Goal: Task Accomplishment & Management: Manage account settings

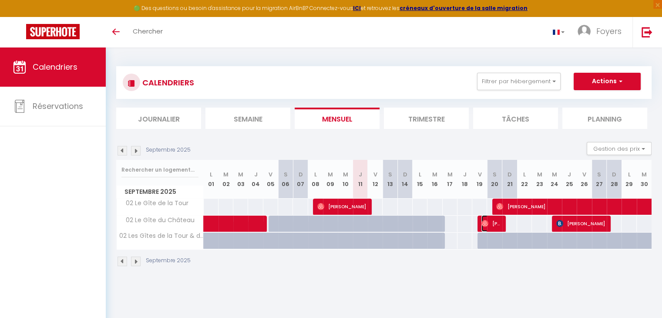
click at [460, 212] on span "[PERSON_NAME]" at bounding box center [492, 223] width 20 height 17
select select "OK"
select select "0"
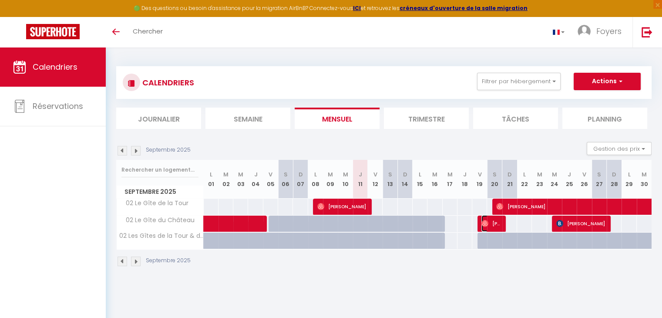
select select "1"
select select
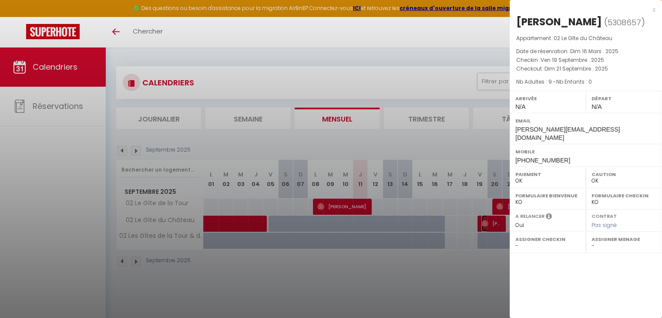
select select "7331"
click at [433, 117] on div at bounding box center [331, 159] width 662 height 318
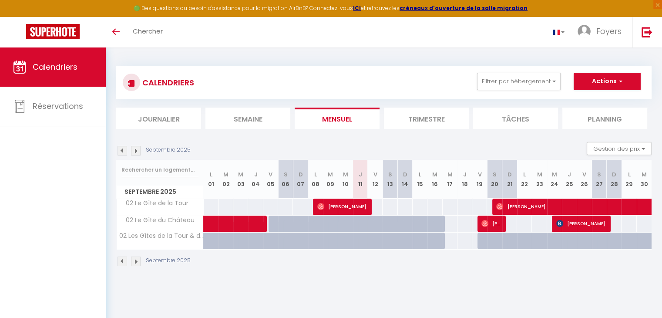
click at [433, 118] on li "Trimestre" at bounding box center [426, 118] width 85 height 21
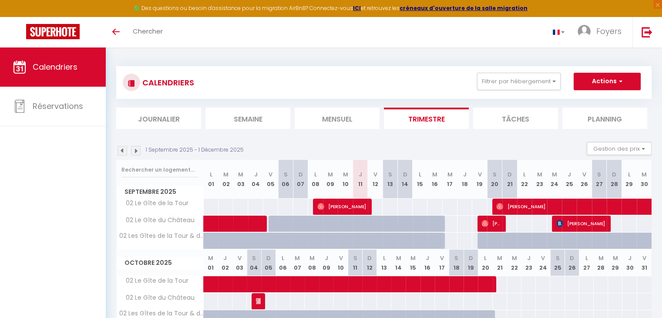
scroll to position [122, 0]
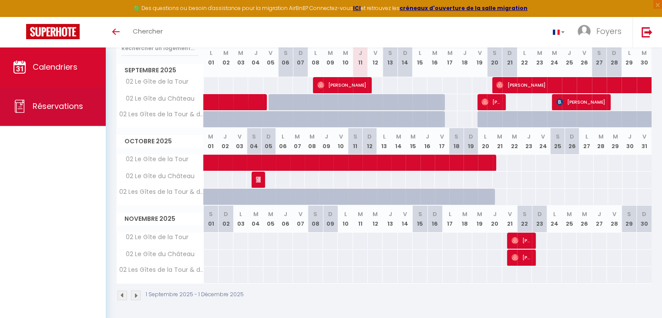
click at [56, 104] on span "Réservations" at bounding box center [58, 106] width 51 height 11
select select "not_cancelled"
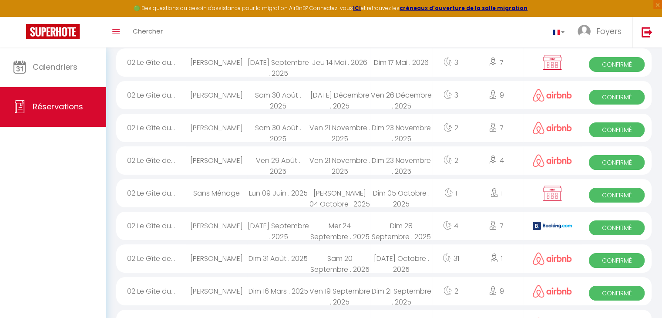
scroll to position [90, 0]
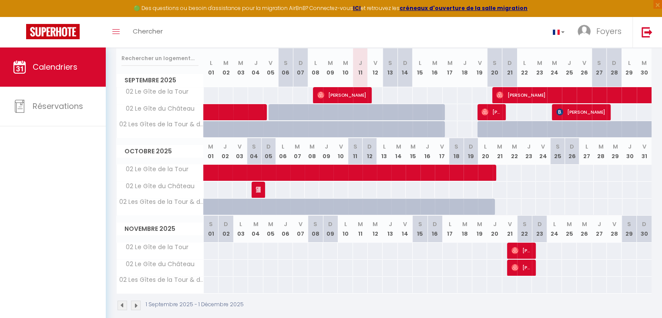
scroll to position [113, 0]
